Goal: Task Accomplishment & Management: Use online tool/utility

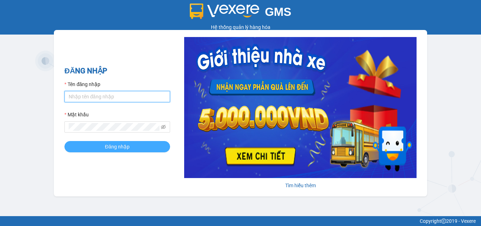
type input "dienkhanh.phucanex"
click at [142, 143] on button "Đăng nhập" at bounding box center [117, 146] width 106 height 11
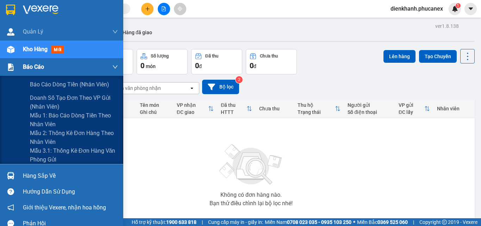
drag, startPoint x: 42, startPoint y: 82, endPoint x: 113, endPoint y: 70, distance: 72.9
click at [48, 84] on span "Báo cáo dòng tiền (nhân viên)" at bounding box center [69, 84] width 79 height 9
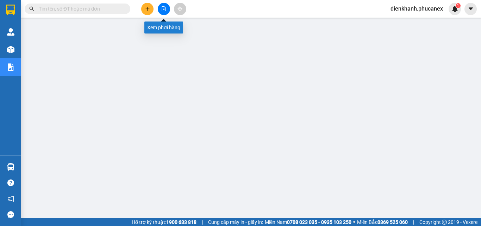
click at [166, 8] on icon "file-add" at bounding box center [163, 8] width 5 height 5
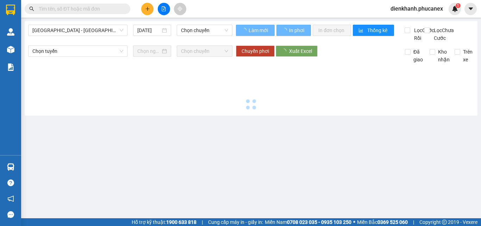
type input "13/08/2025"
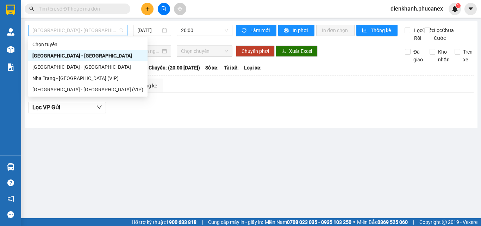
click at [101, 31] on span "Nha Trang - Sài Gòn" at bounding box center [77, 30] width 91 height 11
click at [73, 91] on div "Sài Gòn - Nha Trang (VIP)" at bounding box center [87, 90] width 111 height 8
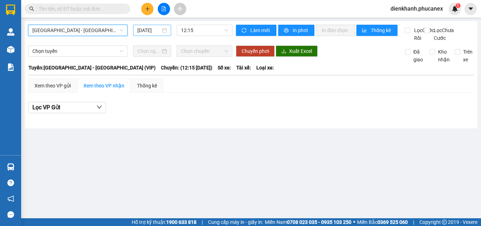
click at [154, 30] on input "13/08/2025" at bounding box center [148, 30] width 23 height 8
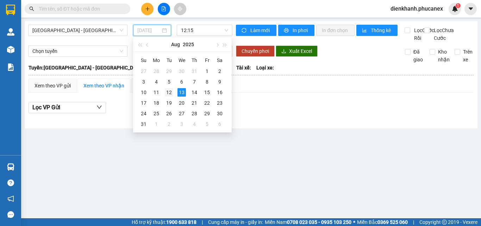
click at [170, 90] on div "12" at bounding box center [169, 92] width 8 height 8
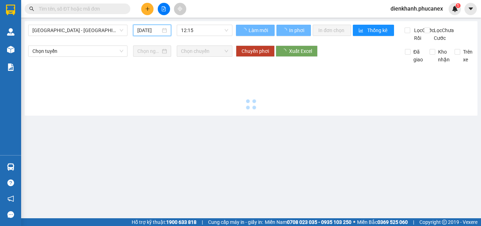
type input "12/08/2025"
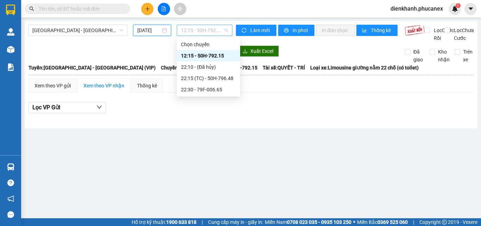
click at [199, 30] on span "12:15 - 50H-792.15" at bounding box center [204, 30] width 47 height 11
click at [209, 89] on div "22:30 - 79F-006.65" at bounding box center [208, 90] width 55 height 8
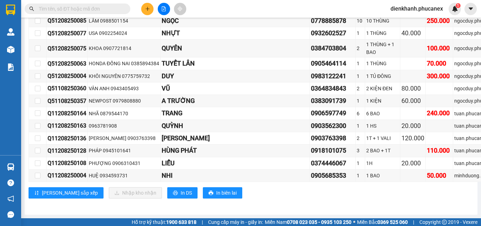
scroll to position [7532, 0]
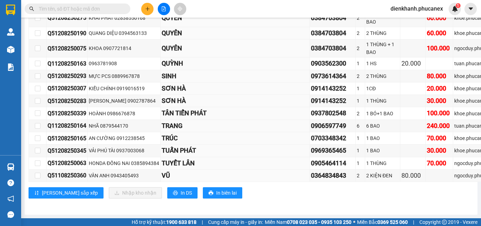
checkbox input "true"
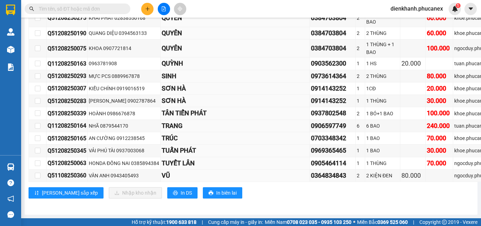
checkbox input "true"
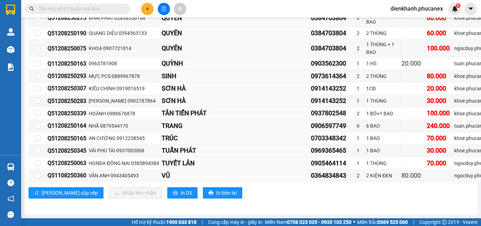
checkbox input "true"
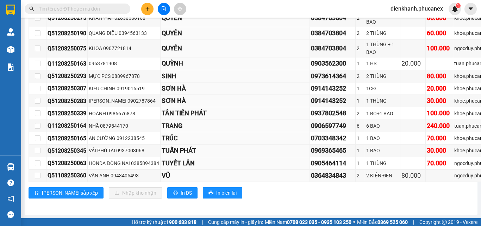
checkbox input "true"
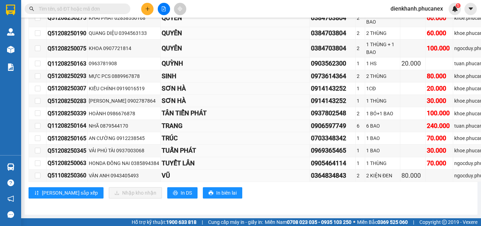
checkbox input "true"
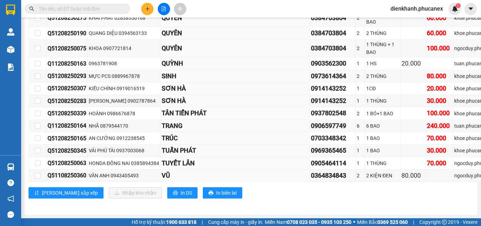
checkbox input "true"
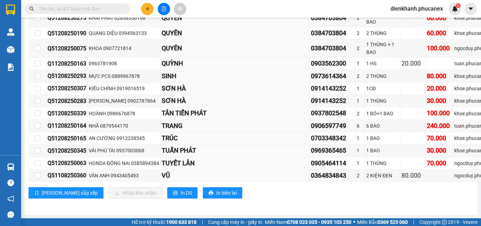
checkbox input "true"
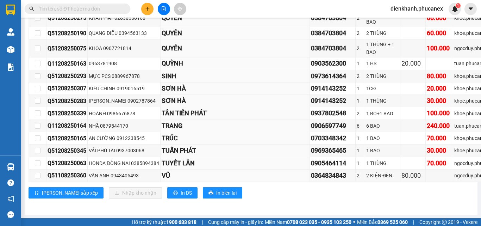
checkbox input "true"
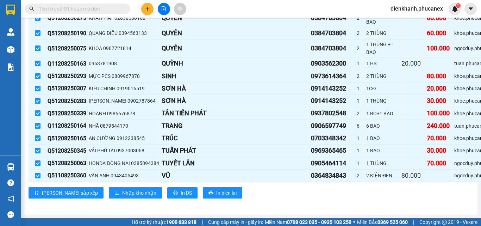
scroll to position [7898, 0]
click at [181, 189] on span "In DS" at bounding box center [186, 193] width 11 height 8
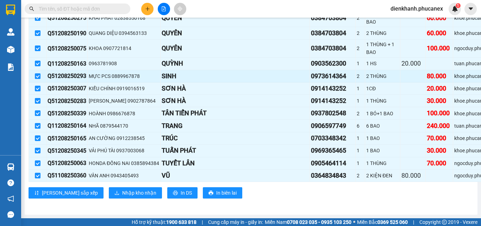
scroll to position [7898, 0]
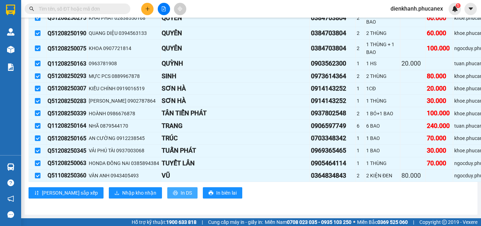
click at [181, 189] on span "In DS" at bounding box center [186, 193] width 11 height 8
